Goal: Information Seeking & Learning: Find specific fact

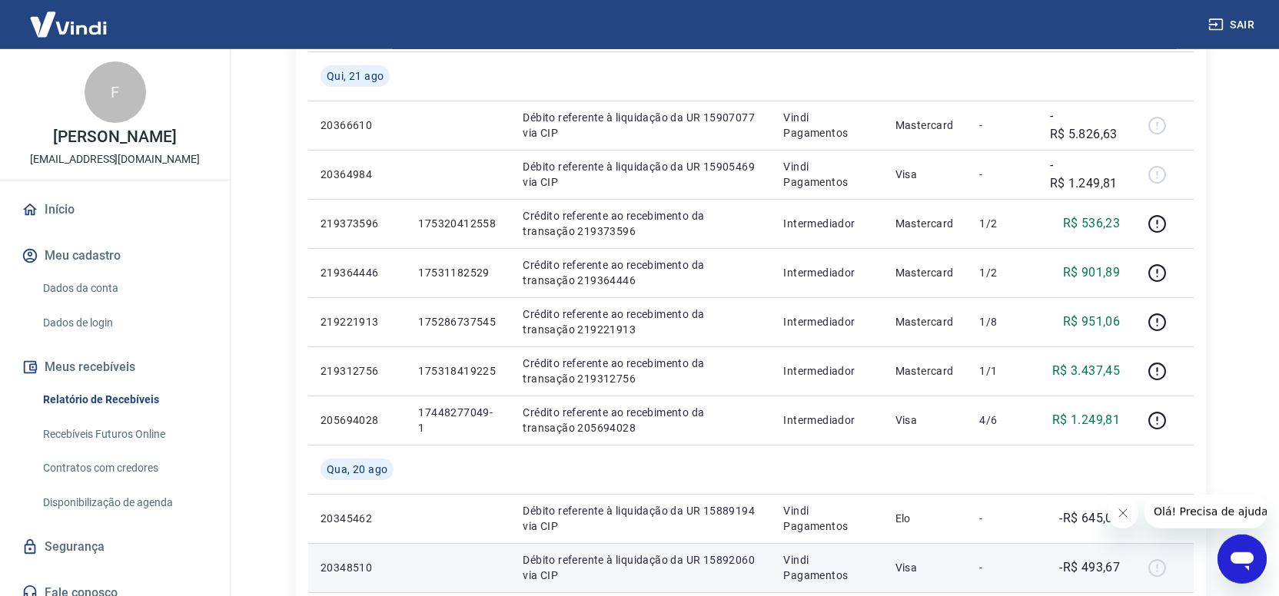
scroll to position [799, 0]
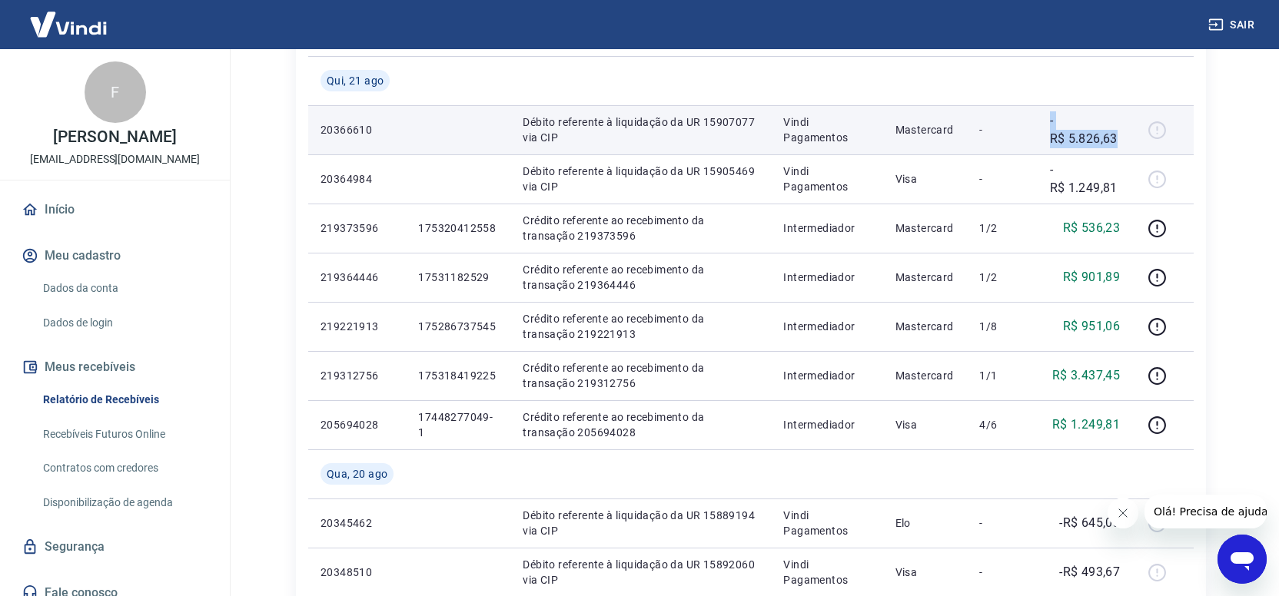
drag, startPoint x: 1047, startPoint y: 122, endPoint x: 1120, endPoint y: 141, distance: 75.5
click at [1120, 141] on td "-R$ 5.826,63" at bounding box center [1084, 129] width 95 height 49
copy p "-R$ 5.826,63"
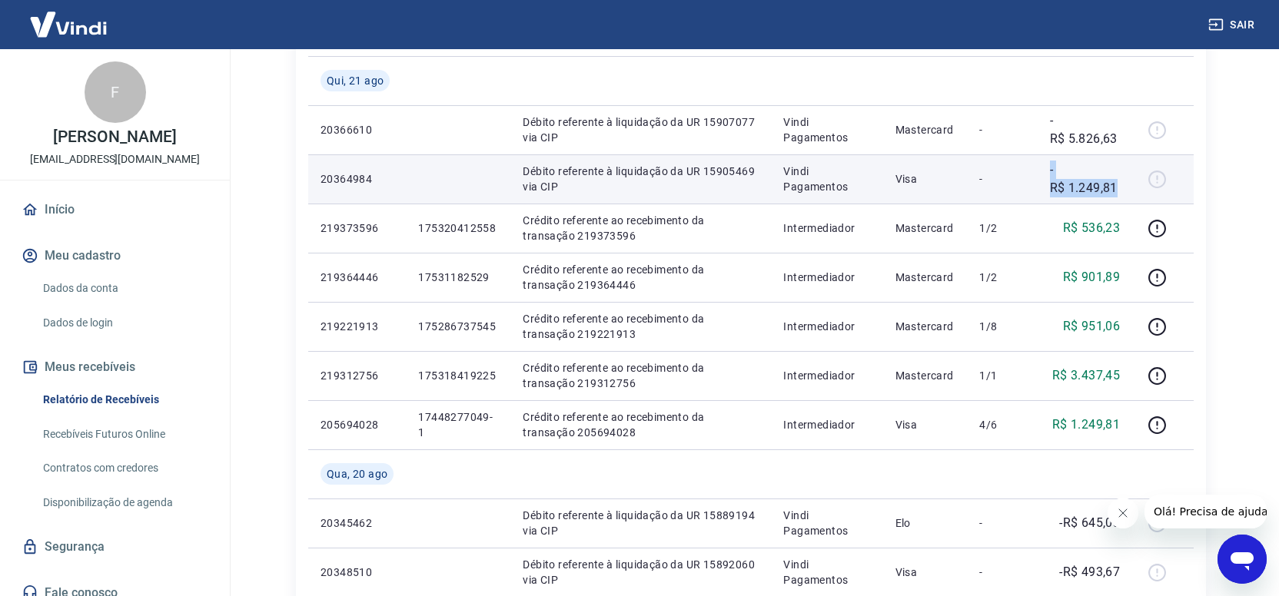
click at [1120, 189] on td "-R$ 1.249,81" at bounding box center [1084, 178] width 95 height 49
copy p "-R$ 1.249,81"
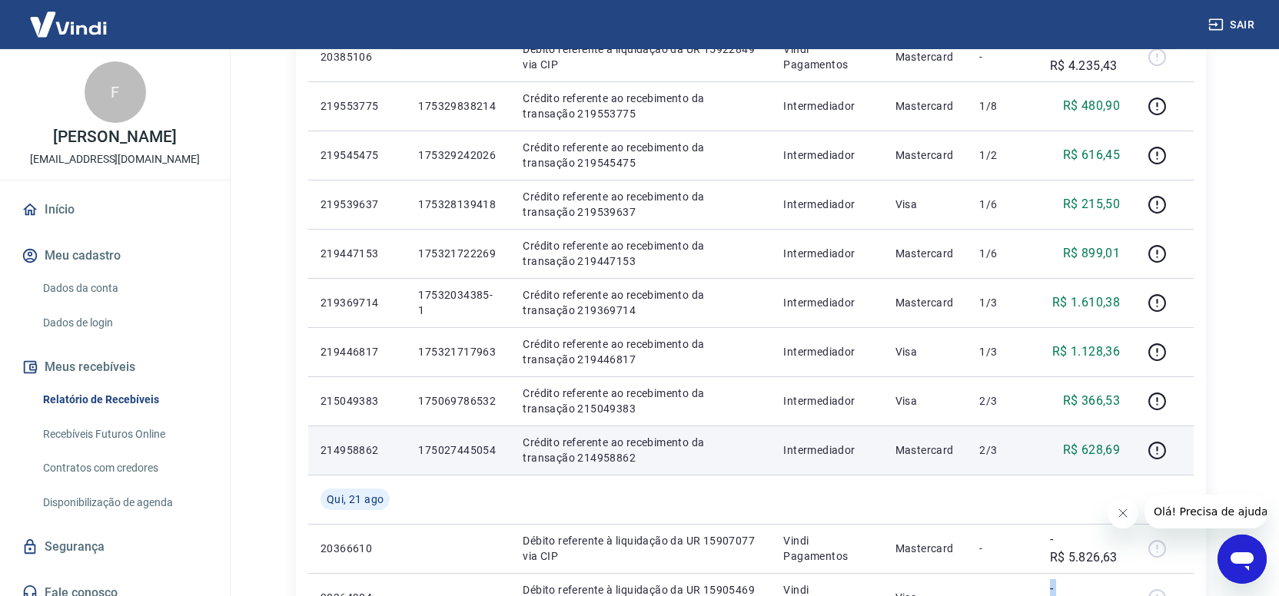
scroll to position [320, 0]
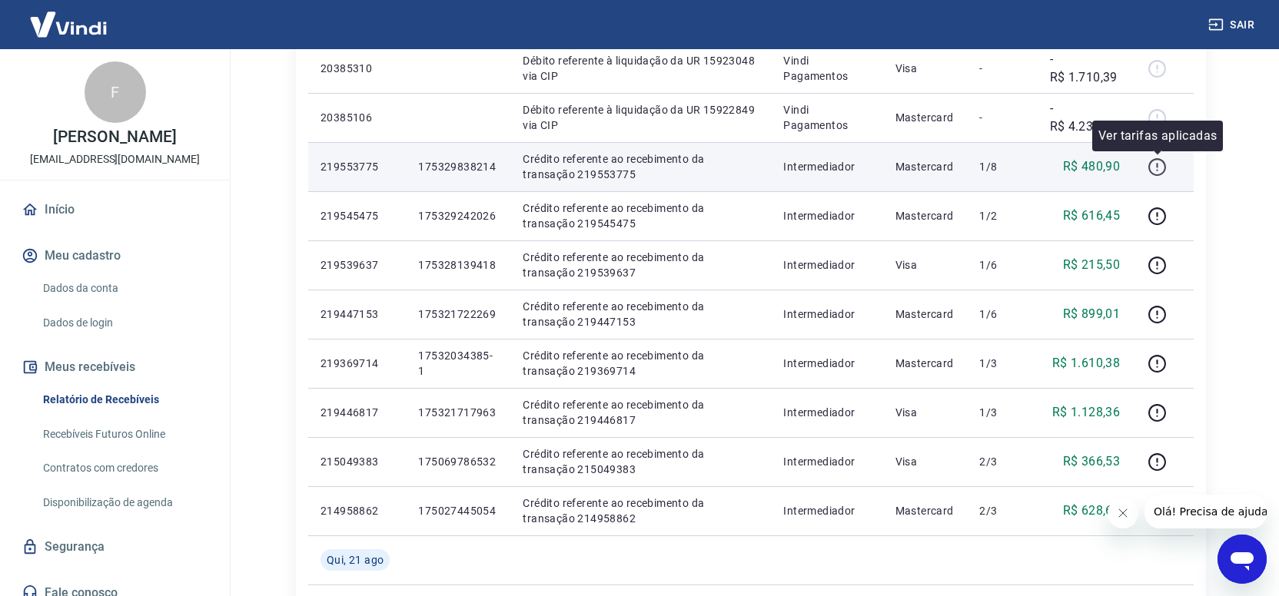
click at [1152, 166] on icon "button" at bounding box center [1156, 167] width 19 height 19
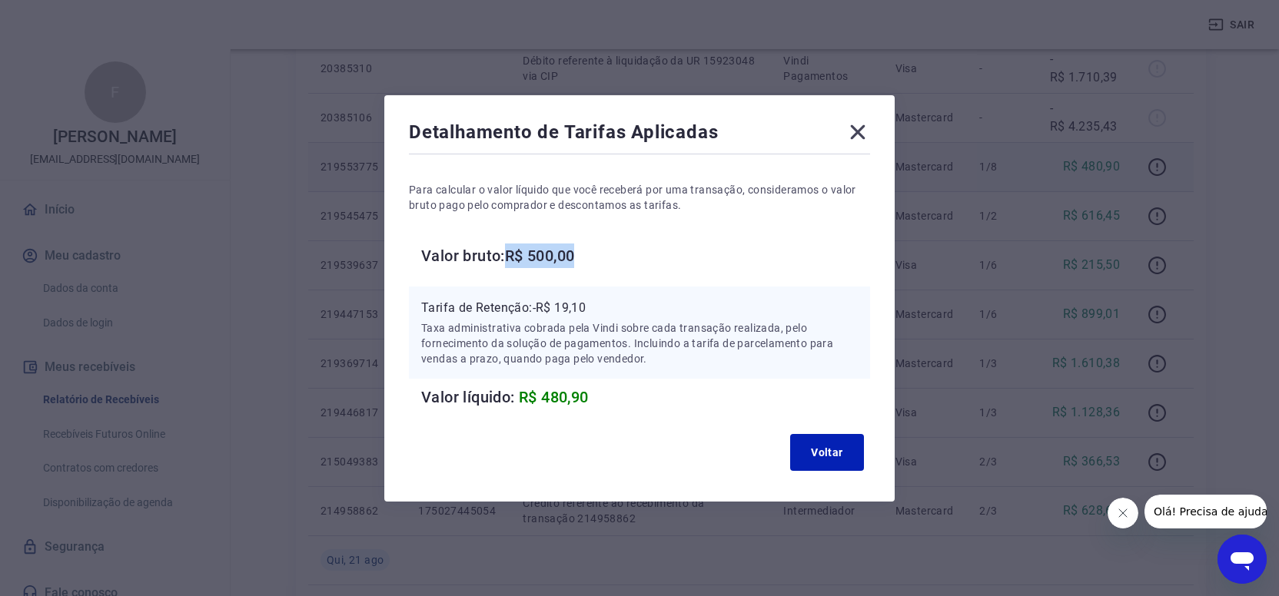
drag, startPoint x: 509, startPoint y: 255, endPoint x: 567, endPoint y: 380, distance: 137.9
click at [586, 264] on h6 "Valor bruto: R$ 500,00" at bounding box center [645, 256] width 449 height 25
copy h6 "R$ 500,00"
drag, startPoint x: 535, startPoint y: 307, endPoint x: 595, endPoint y: 317, distance: 61.5
click at [595, 317] on div "Tarifa de Retenção: -R$ 19,10 Taxa administrativa cobrada pela Vindi sobre cada…" at bounding box center [639, 333] width 436 height 68
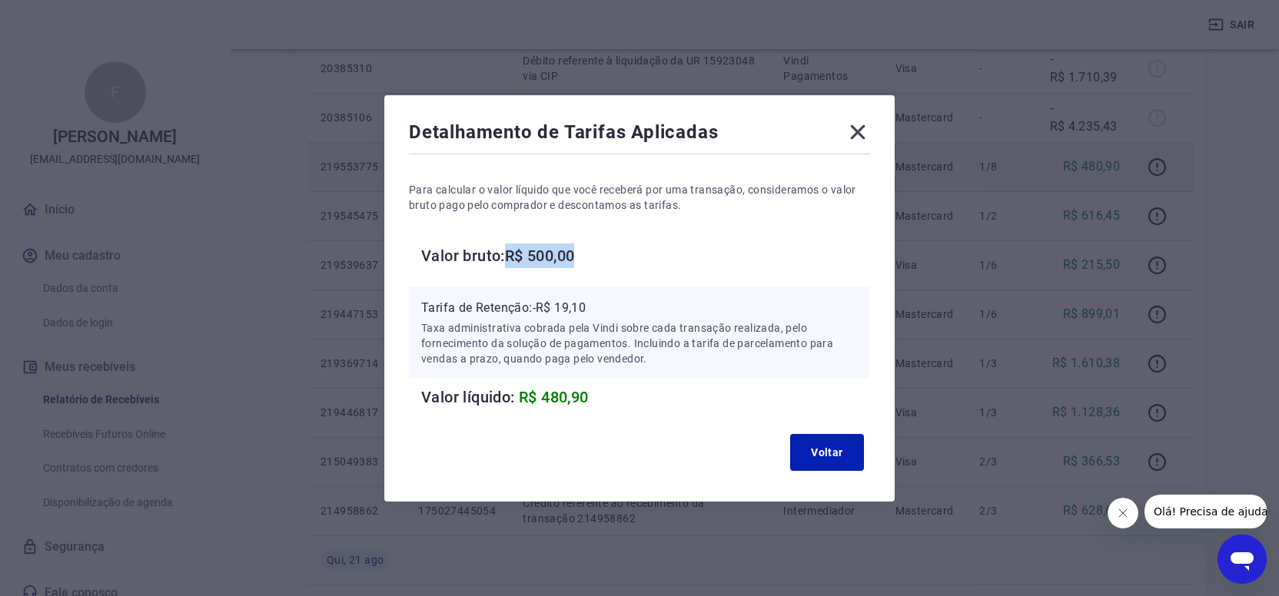
copy p "Tarifa de Retenção: -R$ 19,10"
click at [860, 128] on icon at bounding box center [858, 131] width 15 height 15
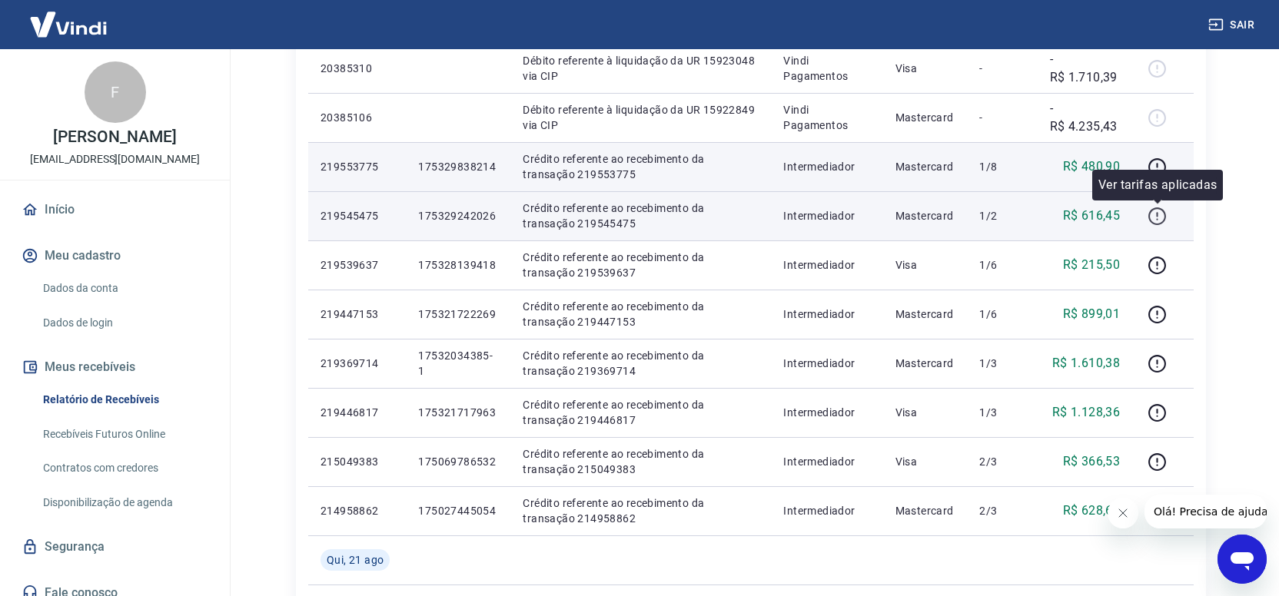
click at [1159, 217] on icon "button" at bounding box center [1156, 216] width 19 height 19
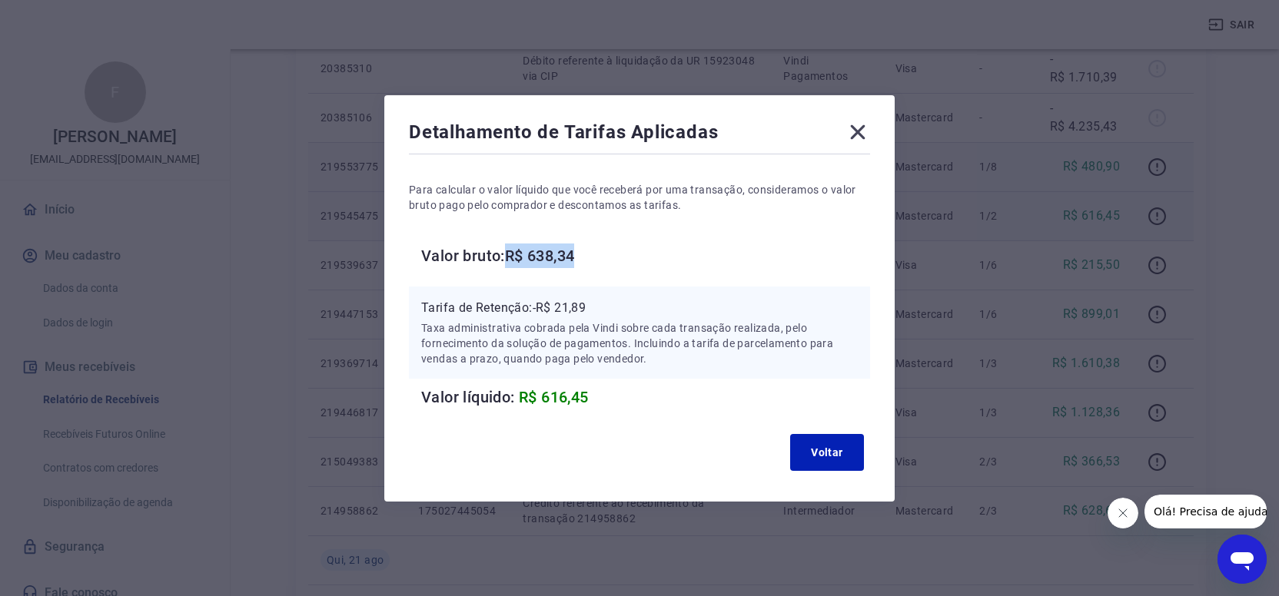
drag, startPoint x: 510, startPoint y: 256, endPoint x: 616, endPoint y: 248, distance: 106.3
click at [616, 248] on h6 "Valor bruto: R$ 638,34" at bounding box center [645, 256] width 449 height 25
copy h6 "R$ 638,34"
drag, startPoint x: 537, startPoint y: 307, endPoint x: 605, endPoint y: 309, distance: 68.4
click at [605, 309] on p "Tarifa de Retenção: -R$ 21,89" at bounding box center [639, 308] width 436 height 18
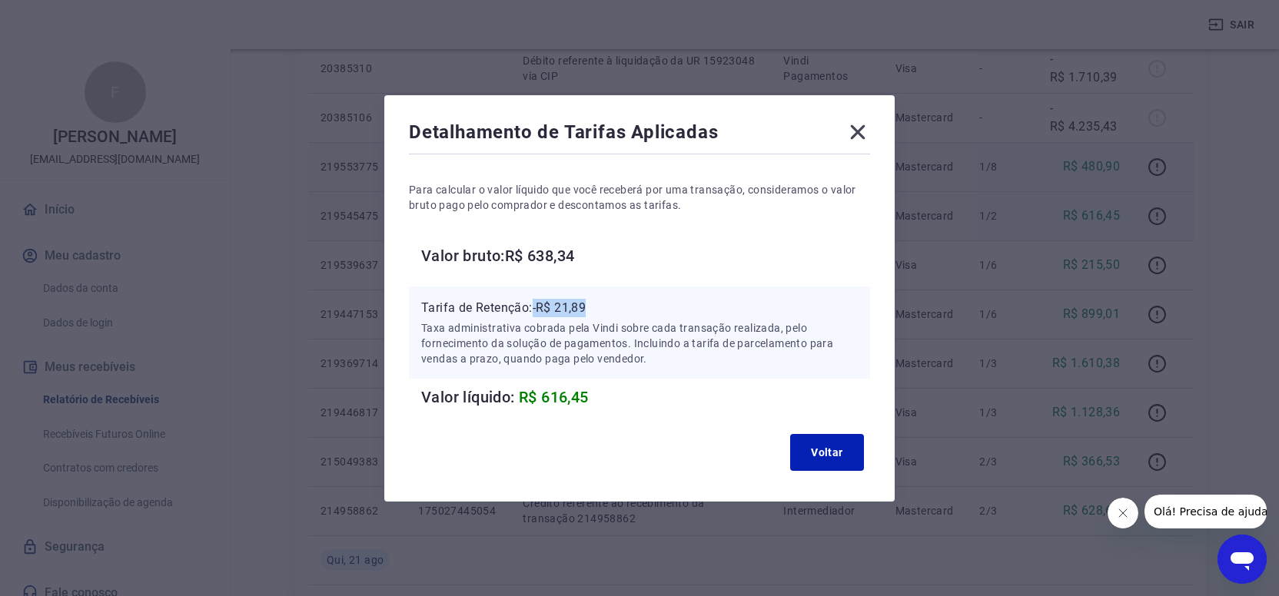
copy p "-R$ 21,89"
click at [857, 127] on icon at bounding box center [857, 132] width 25 height 25
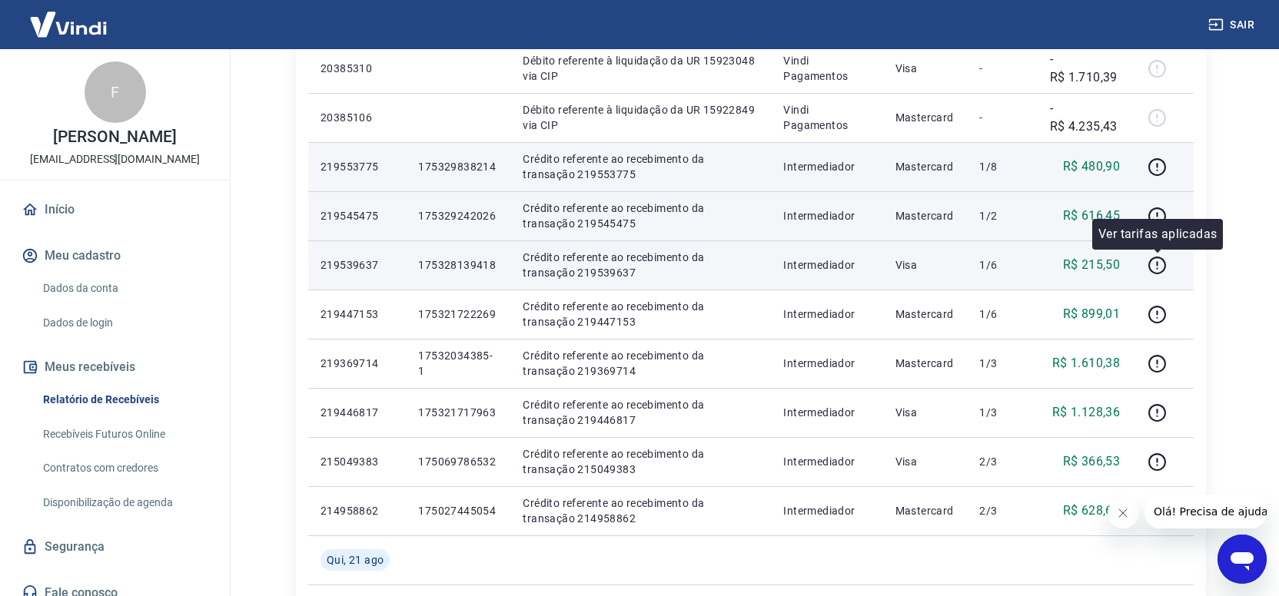
drag, startPoint x: 1163, startPoint y: 267, endPoint x: 1124, endPoint y: 276, distance: 39.3
click at [1161, 267] on icon "button" at bounding box center [1156, 265] width 19 height 19
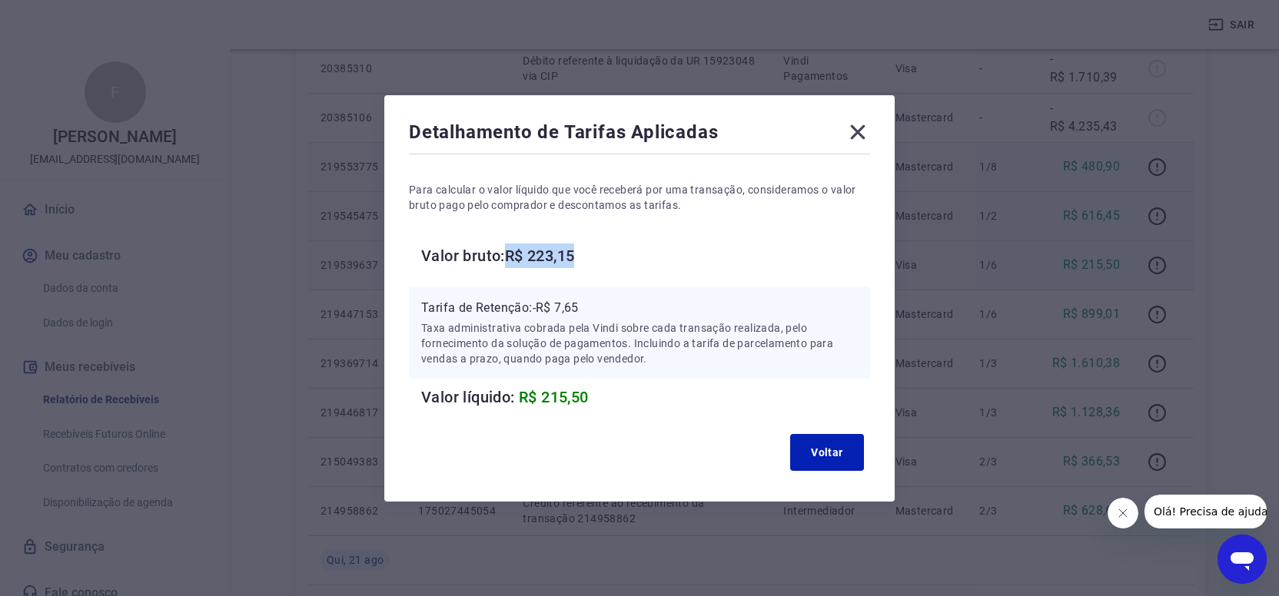
copy h6 "R$ 223,15"
drag, startPoint x: 512, startPoint y: 257, endPoint x: 556, endPoint y: 282, distance: 50.9
click at [612, 264] on h6 "Valor bruto: R$ 223,15" at bounding box center [645, 256] width 449 height 25
drag, startPoint x: 535, startPoint y: 308, endPoint x: 595, endPoint y: 307, distance: 60.7
click at [595, 307] on p "Tarifa de Retenção: -R$ 7,65" at bounding box center [639, 308] width 436 height 18
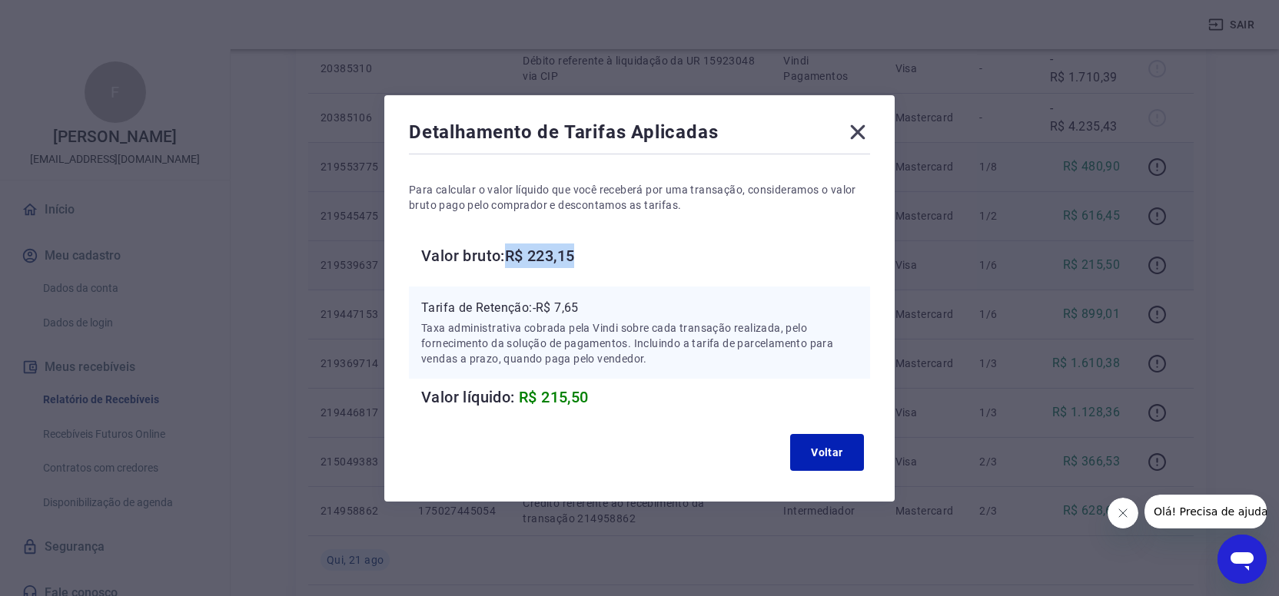
copy p "Tarifa de Retenção: -R$ 7,65"
drag, startPoint x: 821, startPoint y: 455, endPoint x: 937, endPoint y: 412, distance: 123.0
click at [823, 453] on button "Voltar" at bounding box center [827, 452] width 74 height 37
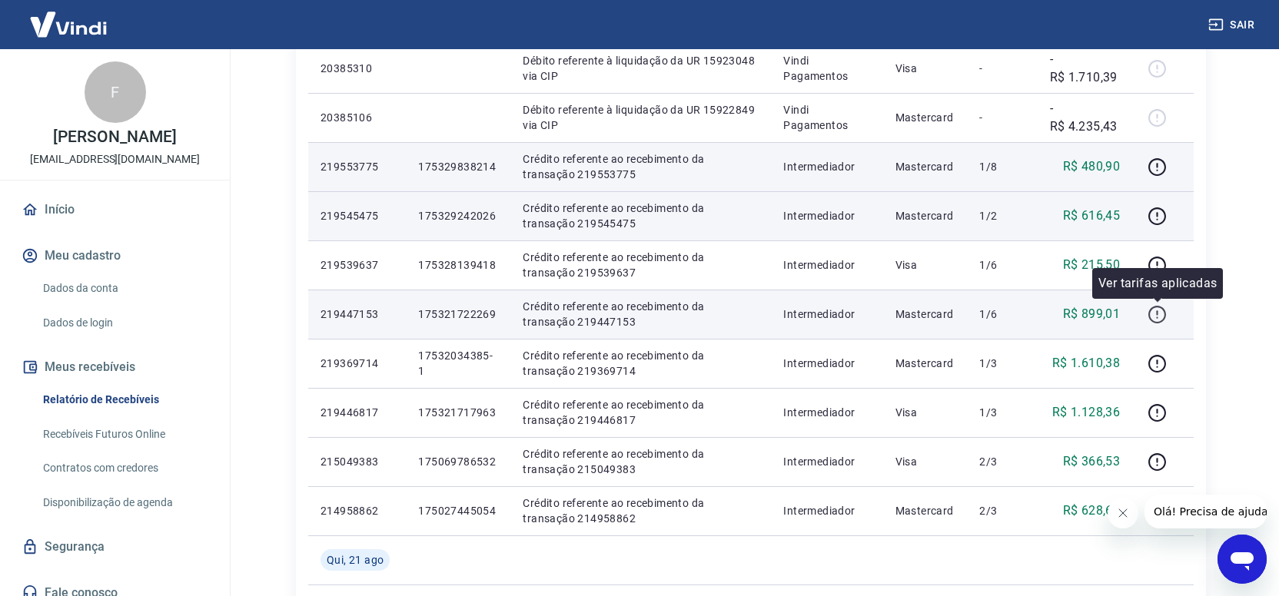
click at [1157, 314] on icon "button" at bounding box center [1157, 312] width 2 height 5
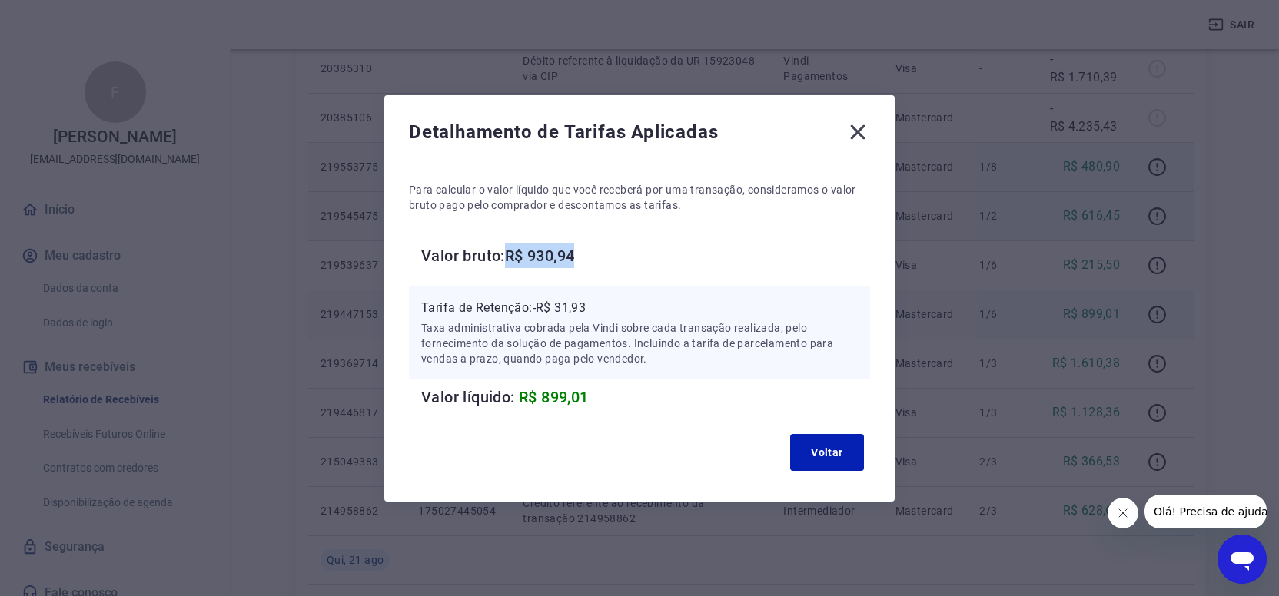
drag, startPoint x: 510, startPoint y: 259, endPoint x: 589, endPoint y: 270, distance: 79.9
click at [602, 262] on h6 "Valor bruto: R$ 930,94" at bounding box center [645, 256] width 449 height 25
copy h6 "R$ 930,94"
drag, startPoint x: 537, startPoint y: 307, endPoint x: 603, endPoint y: 323, distance: 67.8
click at [620, 317] on p "Tarifa de Retenção: -R$ 31,93" at bounding box center [639, 308] width 436 height 18
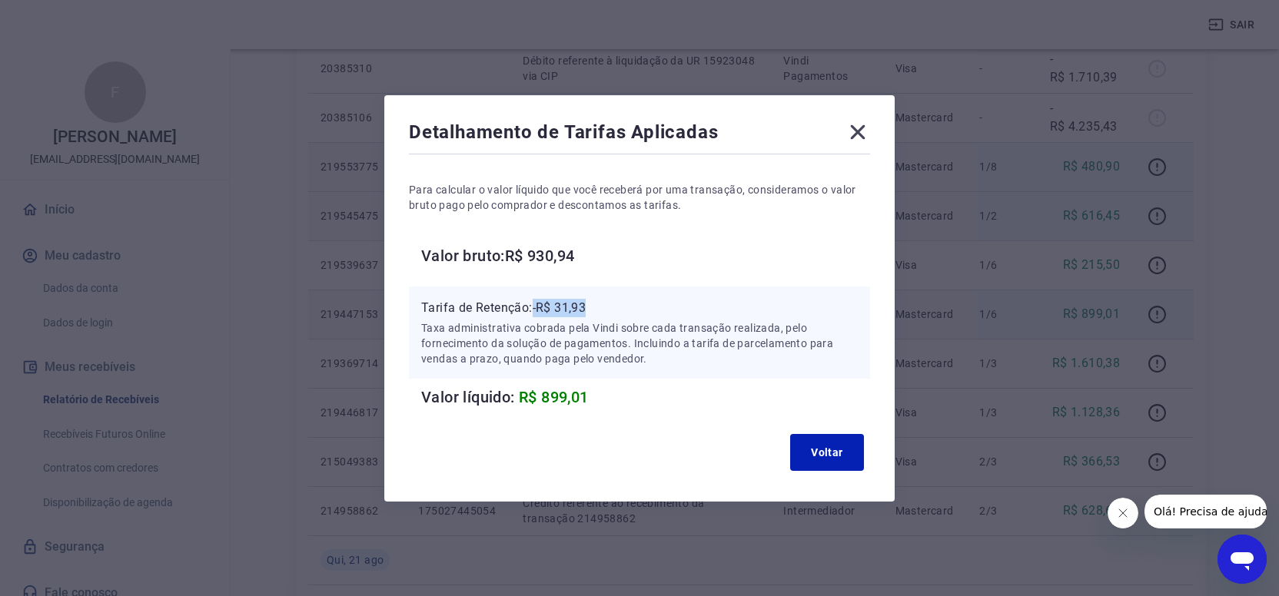
copy p "-R$ 31,93"
drag, startPoint x: 828, startPoint y: 455, endPoint x: 987, endPoint y: 440, distance: 160.6
click at [828, 451] on button "Voltar" at bounding box center [827, 452] width 74 height 37
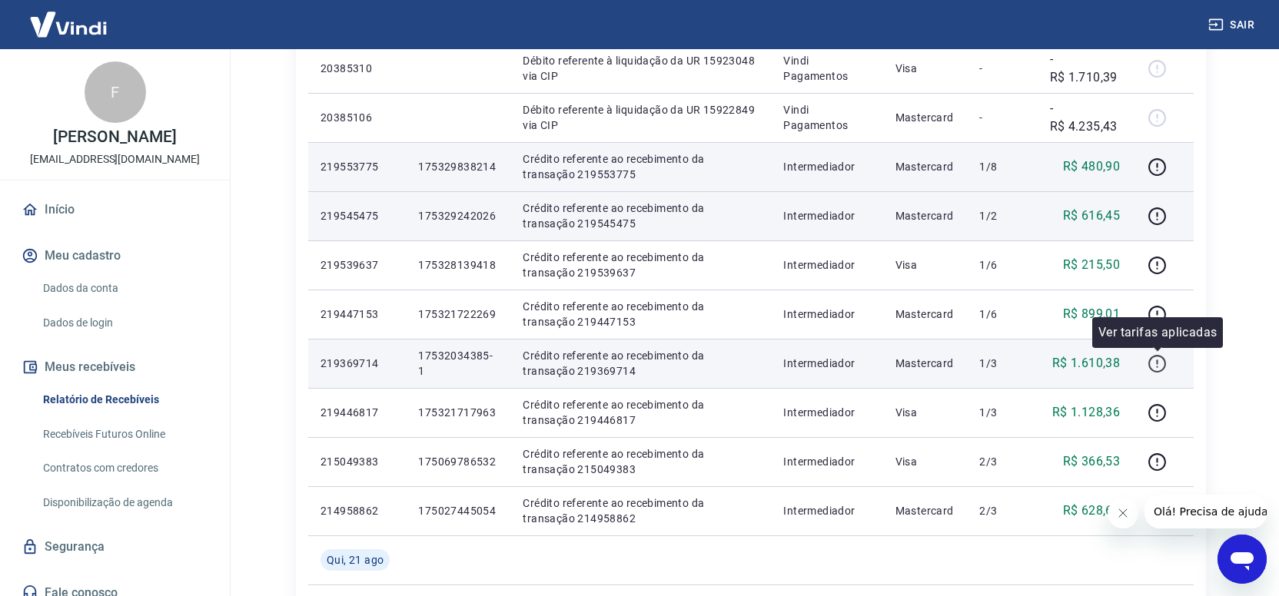
click at [1156, 363] on icon "button" at bounding box center [1156, 363] width 19 height 19
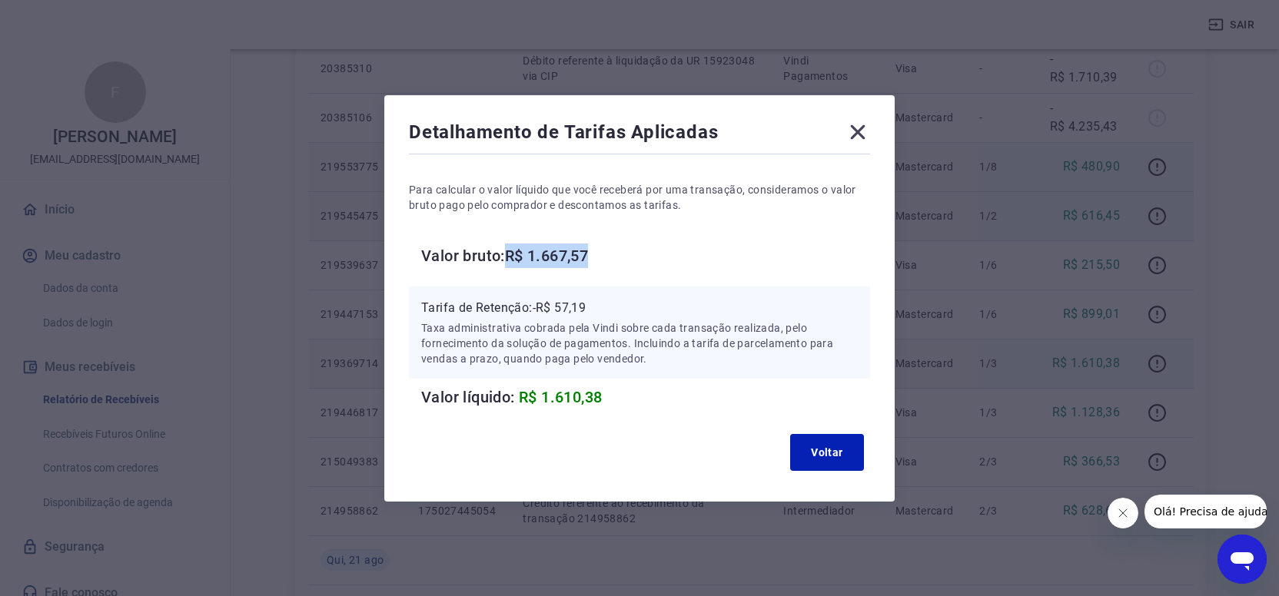
drag, startPoint x: 511, startPoint y: 257, endPoint x: 619, endPoint y: 261, distance: 108.4
click at [617, 257] on h6 "Valor bruto: R$ 1.667,57" at bounding box center [645, 256] width 449 height 25
drag, startPoint x: 536, startPoint y: 307, endPoint x: 592, endPoint y: 322, distance: 58.0
click at [609, 318] on div "Tarifa de Retenção: -R$ 57,19 Taxa administrativa cobrada pela Vindi sobre cada…" at bounding box center [639, 333] width 436 height 68
click at [817, 456] on button "Voltar" at bounding box center [827, 452] width 74 height 37
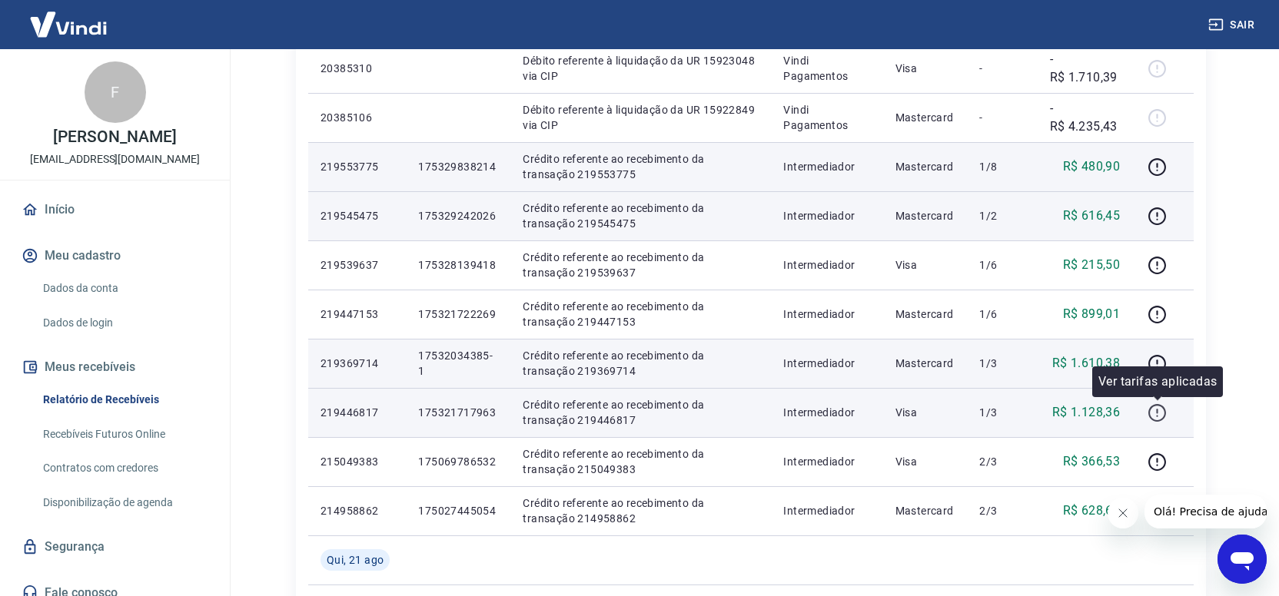
click at [1162, 414] on icon "button" at bounding box center [1156, 412] width 19 height 19
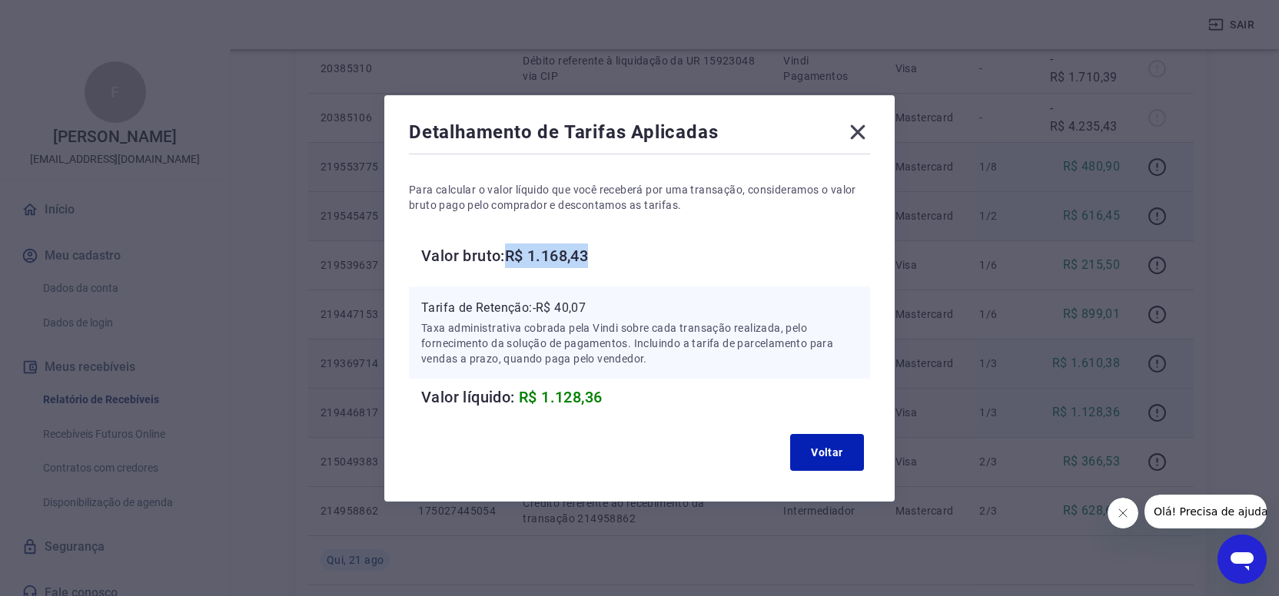
drag, startPoint x: 507, startPoint y: 254, endPoint x: 616, endPoint y: 289, distance: 114.5
click at [643, 272] on div "Para calcular o valor líquido que você receberá por uma transação, consideramos…" at bounding box center [639, 284] width 461 height 252
drag, startPoint x: 536, startPoint y: 308, endPoint x: 596, endPoint y: 312, distance: 60.8
click at [595, 312] on p "Tarifa de Retenção: -R$ 40,07" at bounding box center [639, 308] width 436 height 18
click at [821, 459] on button "Voltar" at bounding box center [827, 452] width 74 height 37
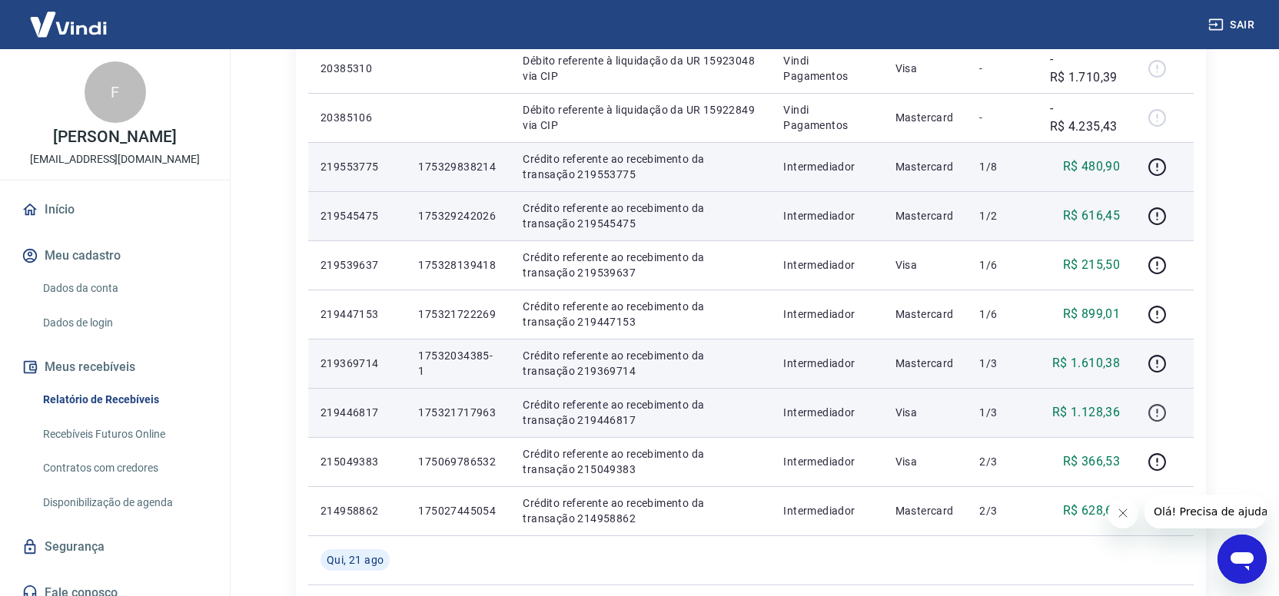
click at [1156, 411] on icon "button" at bounding box center [1156, 412] width 19 height 19
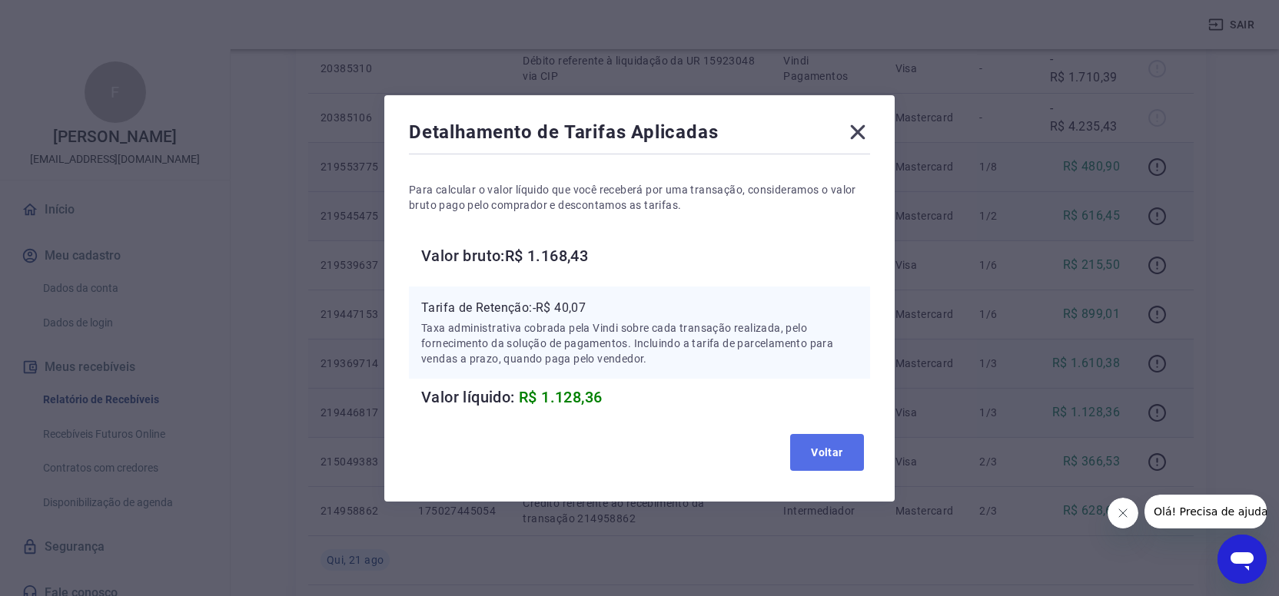
click at [814, 454] on button "Voltar" at bounding box center [827, 452] width 74 height 37
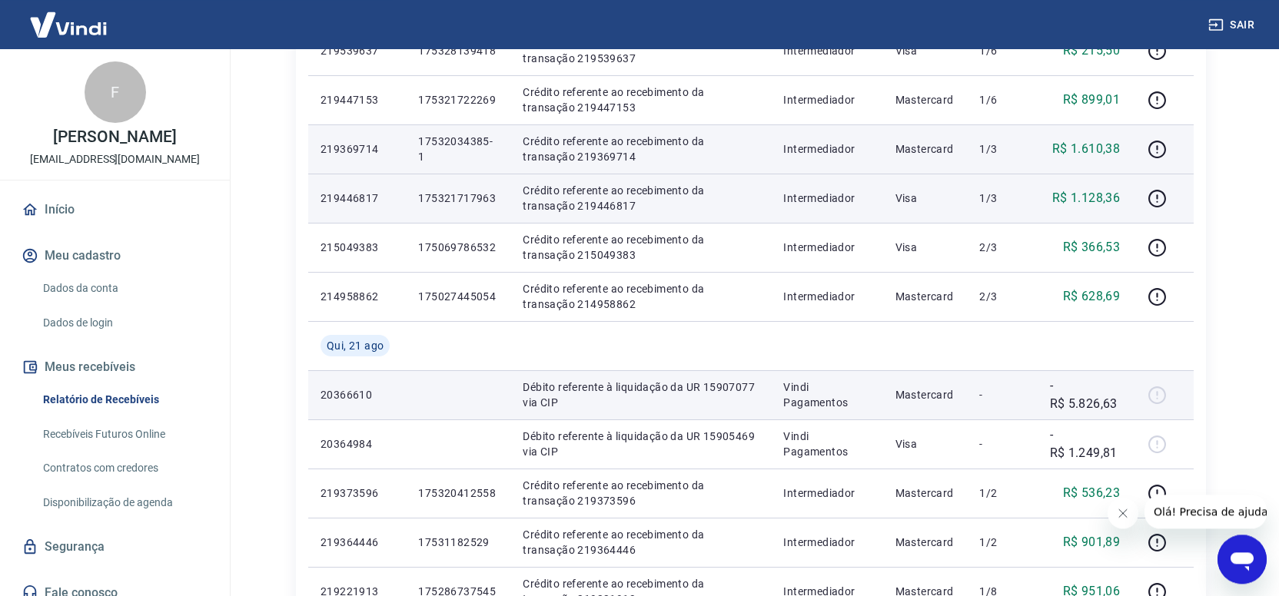
scroll to position [559, 0]
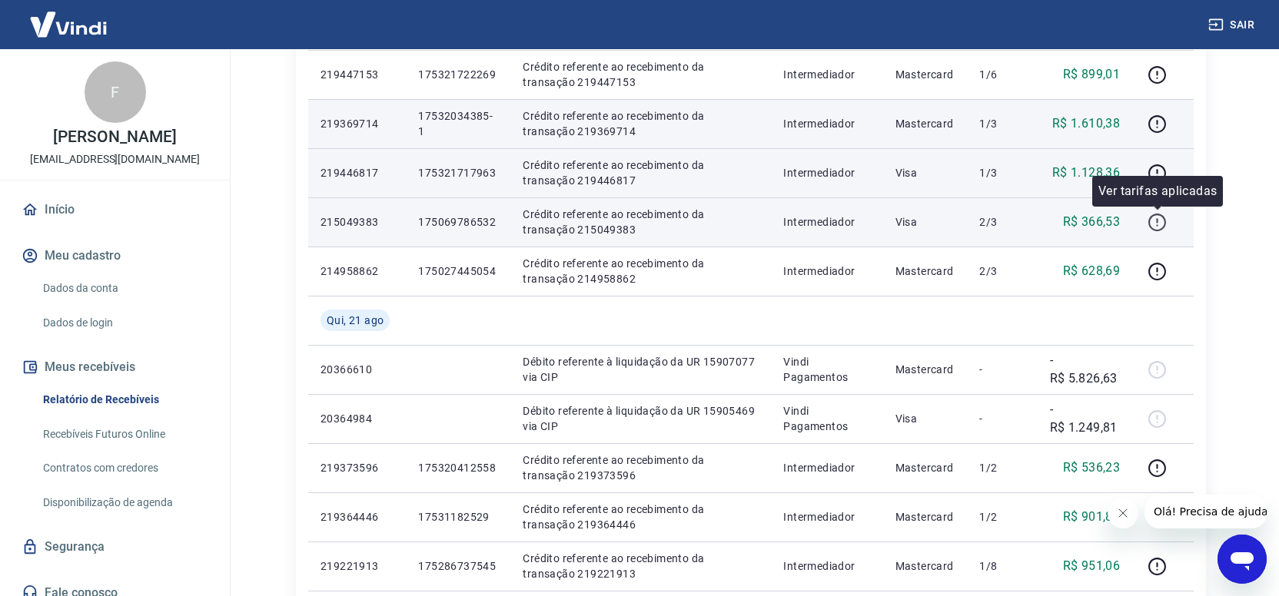
click at [1146, 227] on button "button" at bounding box center [1156, 222] width 25 height 25
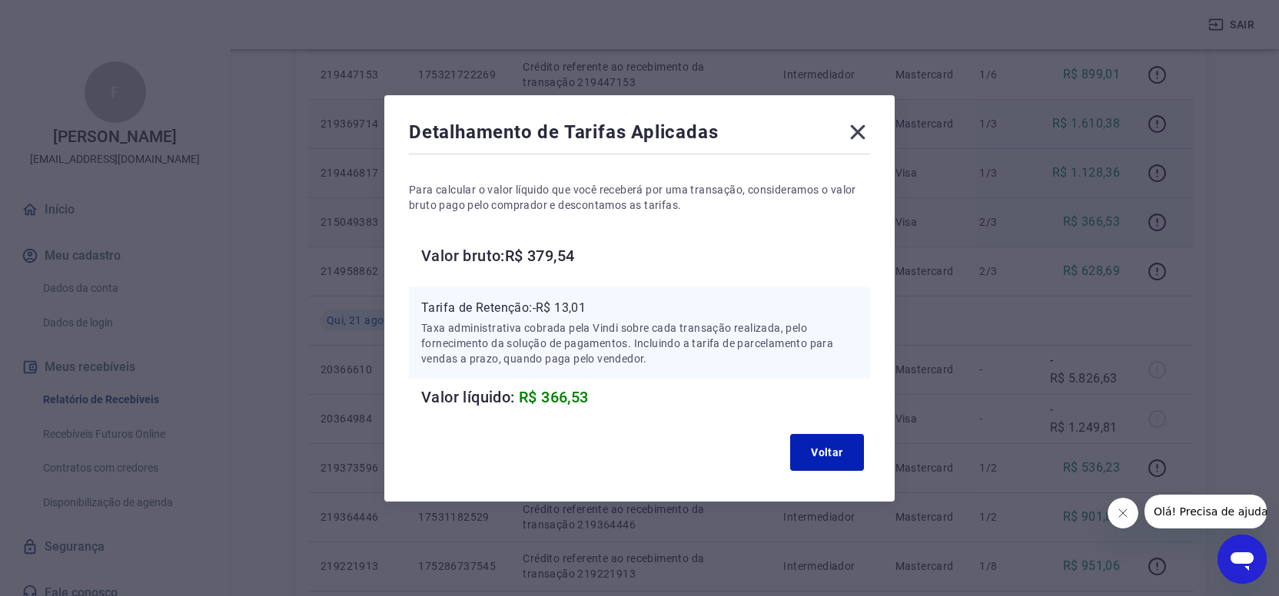
drag, startPoint x: 508, startPoint y: 262, endPoint x: 615, endPoint y: 247, distance: 108.7
click at [615, 247] on h6 "Valor bruto: R$ 379,54" at bounding box center [645, 256] width 449 height 25
drag, startPoint x: 536, startPoint y: 304, endPoint x: 615, endPoint y: 304, distance: 78.4
click at [629, 291] on div "Tarifa de Retenção: -R$ 13,01 Taxa administrativa cobrada pela Vindi sobre cada…" at bounding box center [639, 333] width 461 height 92
click at [836, 457] on button "Voltar" at bounding box center [827, 452] width 74 height 37
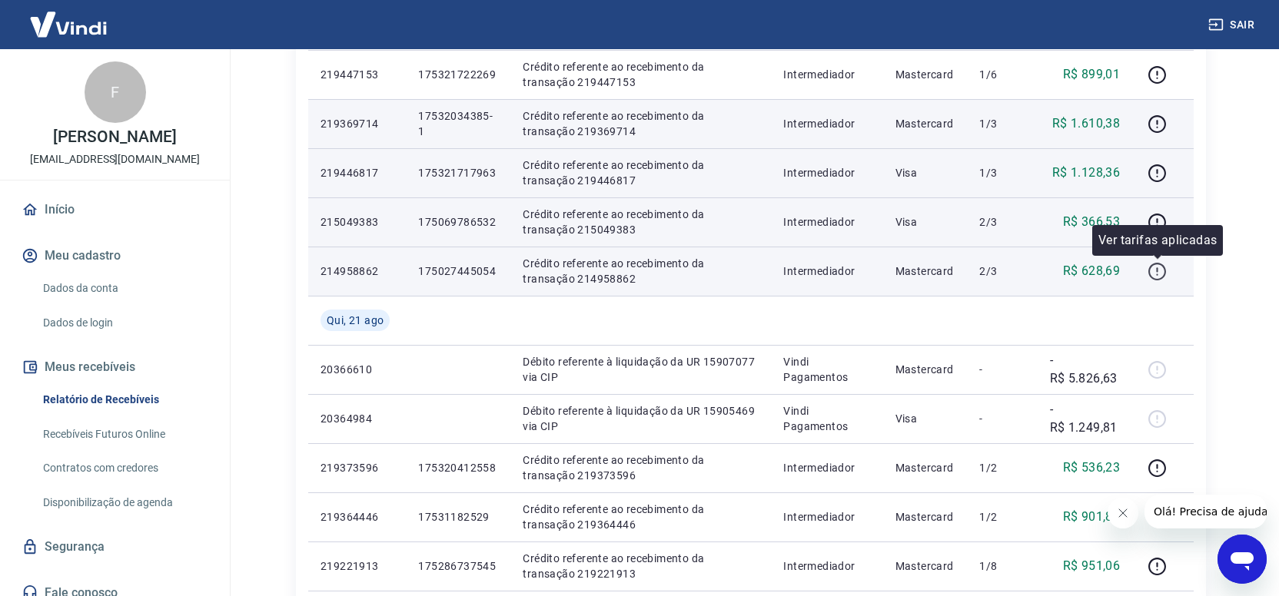
click at [1153, 268] on icon "button" at bounding box center [1156, 271] width 19 height 19
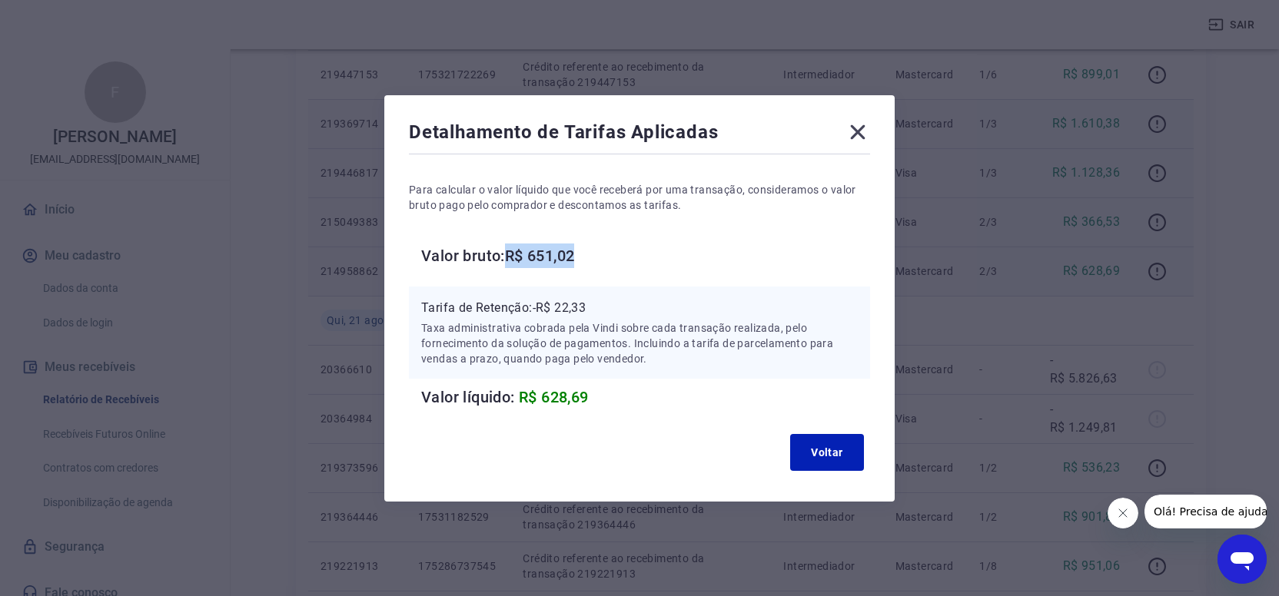
drag, startPoint x: 511, startPoint y: 252, endPoint x: 587, endPoint y: 257, distance: 76.2
click at [587, 252] on h6 "Valor bruto: R$ 651,02" at bounding box center [645, 256] width 449 height 25
drag, startPoint x: 535, startPoint y: 307, endPoint x: 596, endPoint y: 312, distance: 61.7
click at [596, 312] on p "Tarifa de Retenção: -R$ 22,33" at bounding box center [639, 308] width 436 height 18
click at [827, 450] on button "Voltar" at bounding box center [827, 452] width 74 height 37
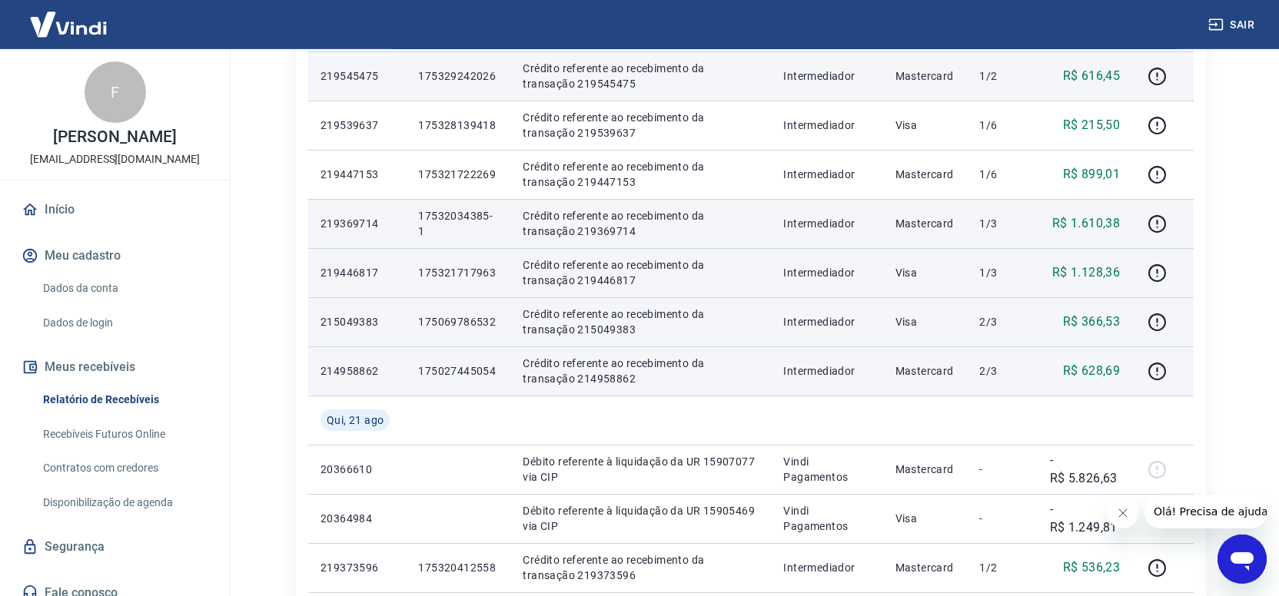
scroll to position [479, 0]
